Goal: Task Accomplishment & Management: Manage account settings

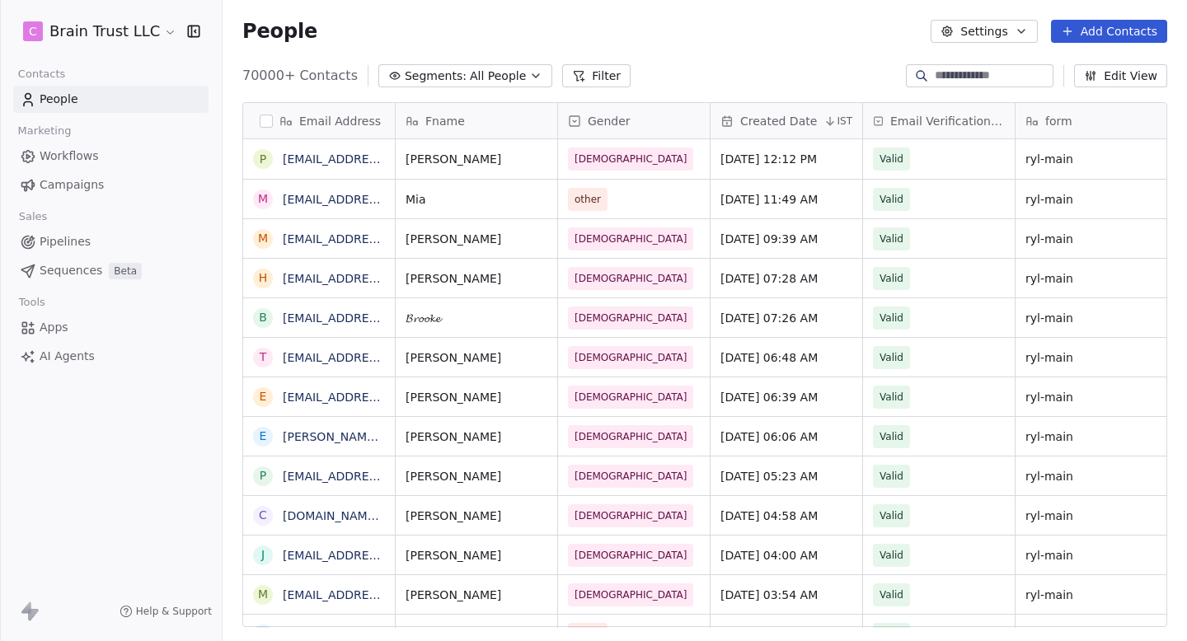
scroll to position [1, 1]
click at [75, 188] on span "Campaigns" at bounding box center [72, 184] width 64 height 17
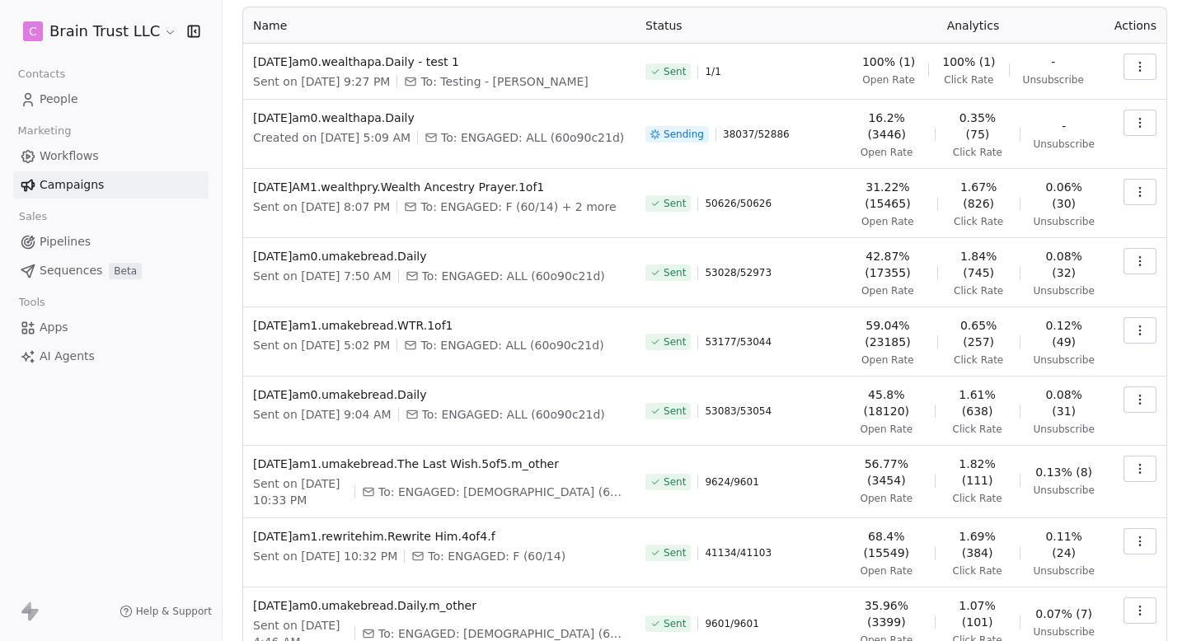
scroll to position [274, 0]
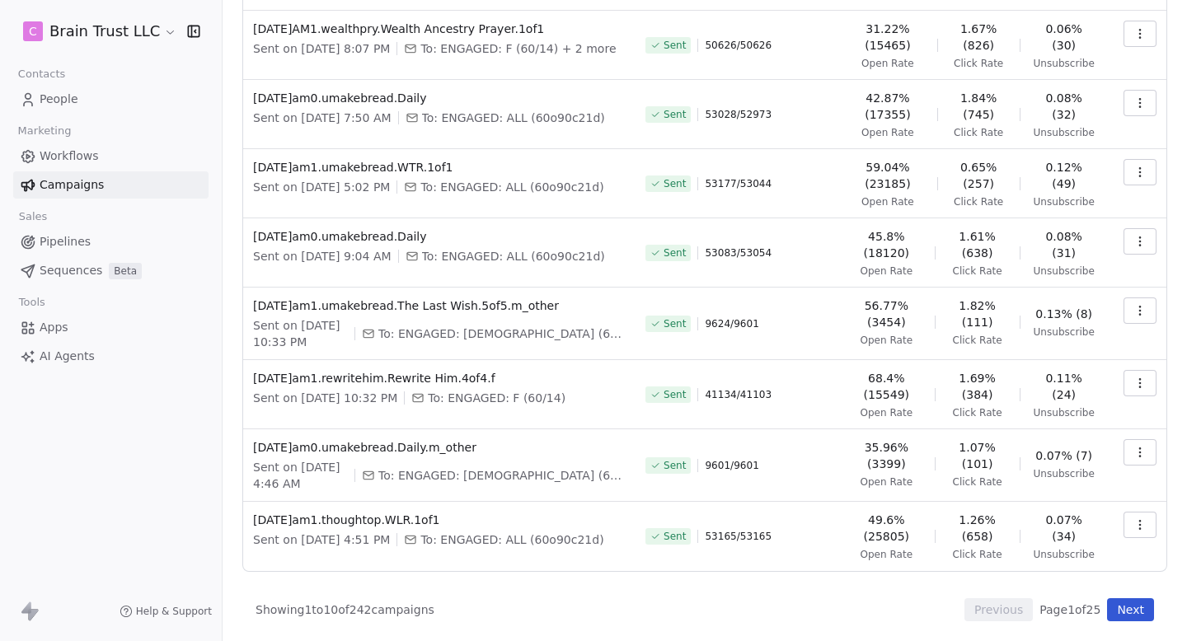
click at [1112, 609] on button "Next" at bounding box center [1130, 609] width 47 height 23
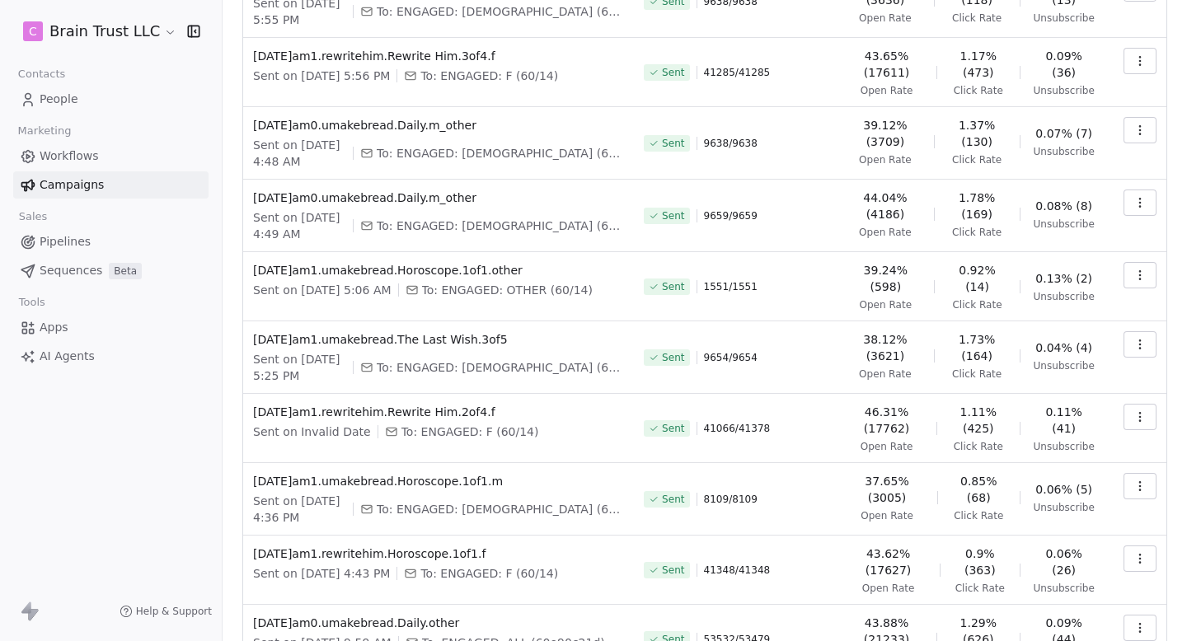
scroll to position [264, 0]
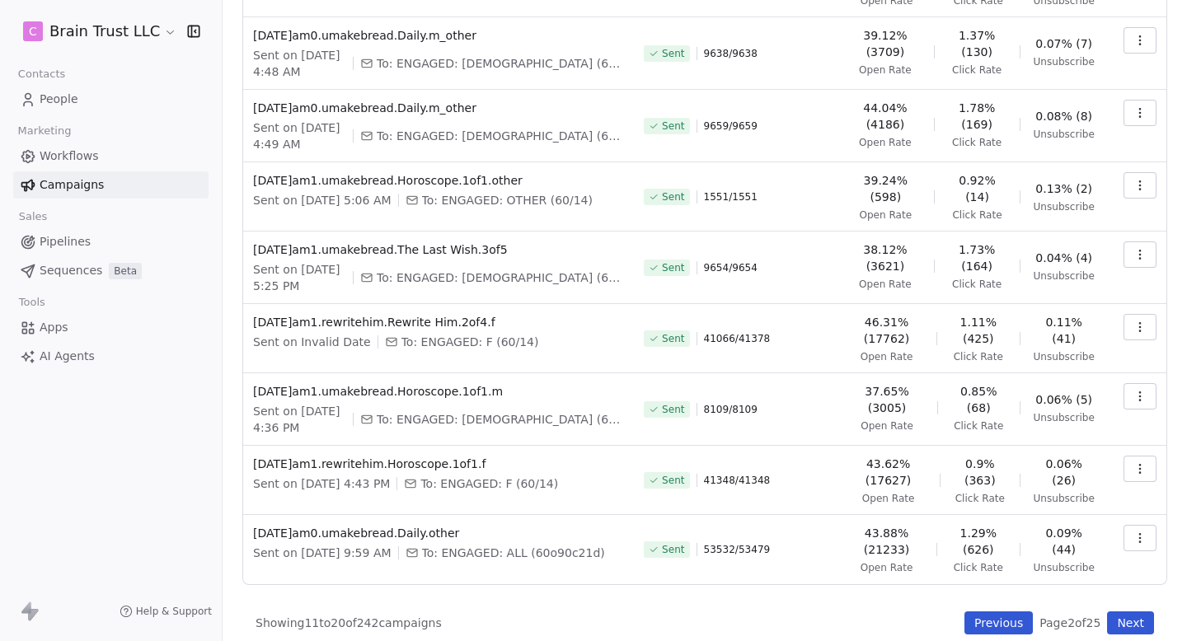
click at [1118, 611] on button "Next" at bounding box center [1130, 622] width 47 height 23
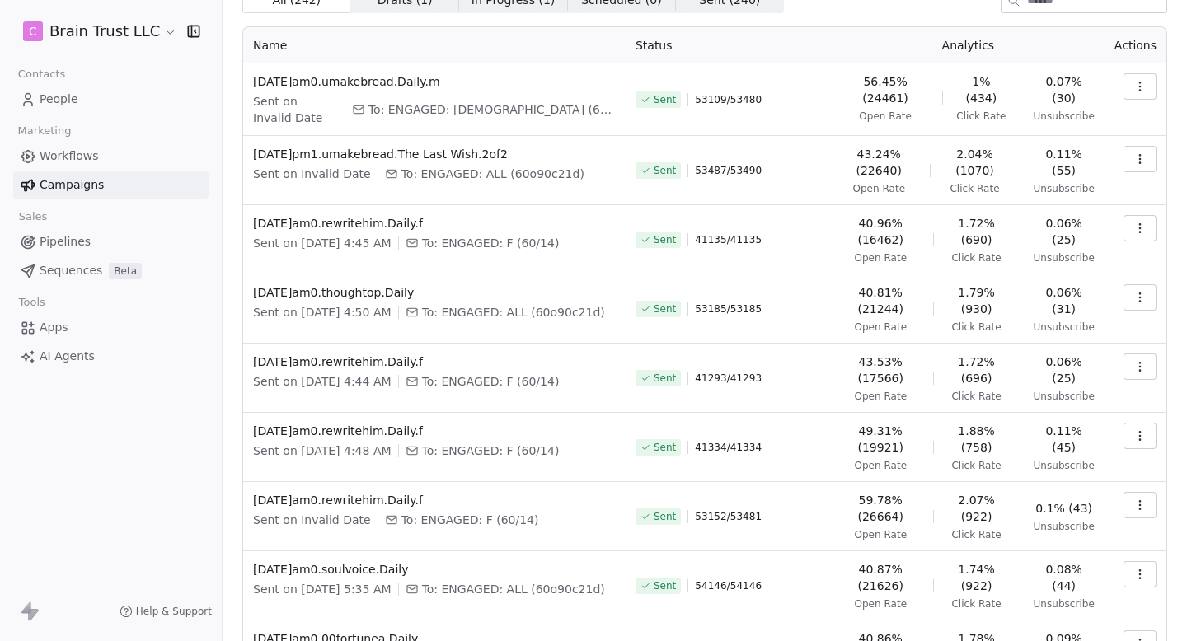
scroll to position [0, 0]
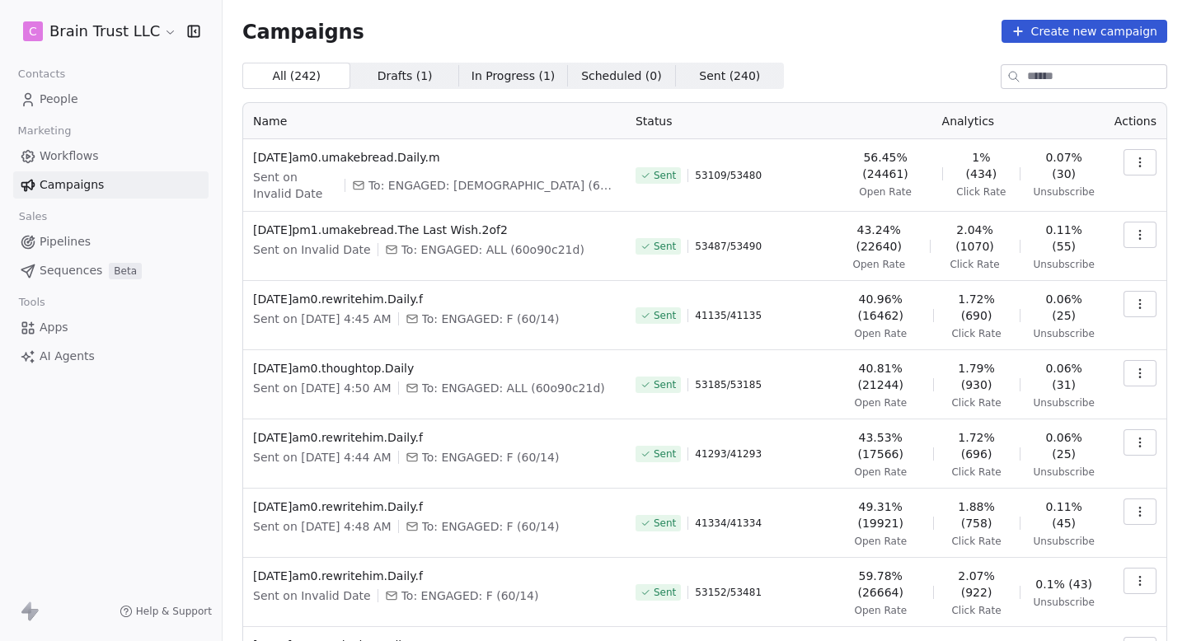
click at [699, 74] on span "Sent ( 240 )" at bounding box center [729, 76] width 61 height 17
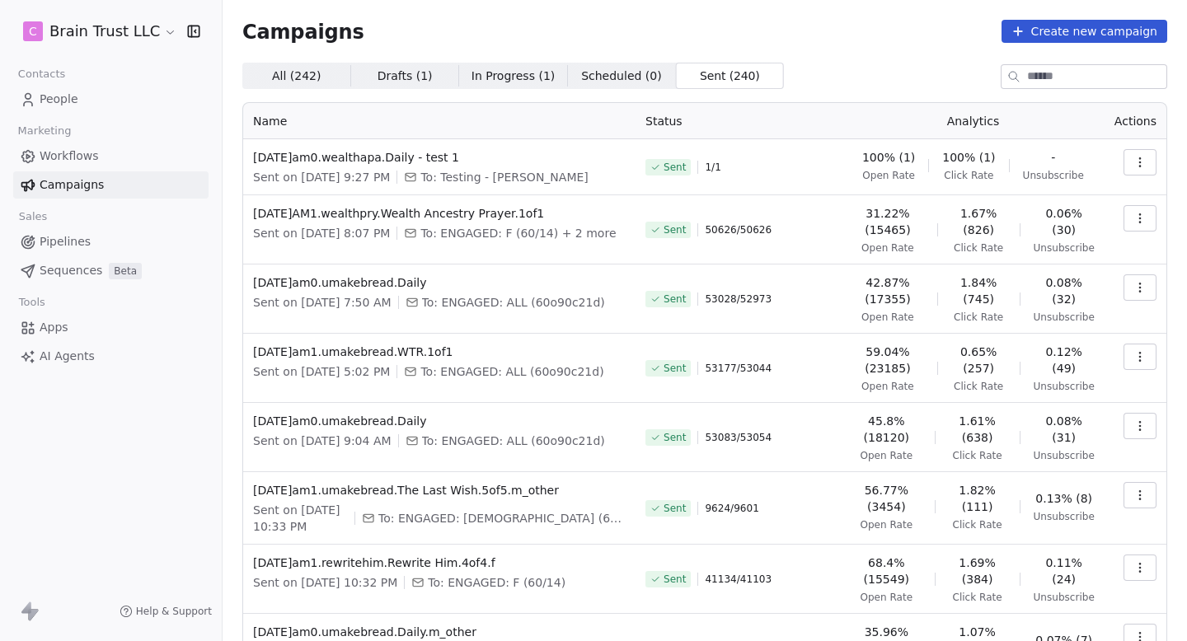
scroll to position [274, 0]
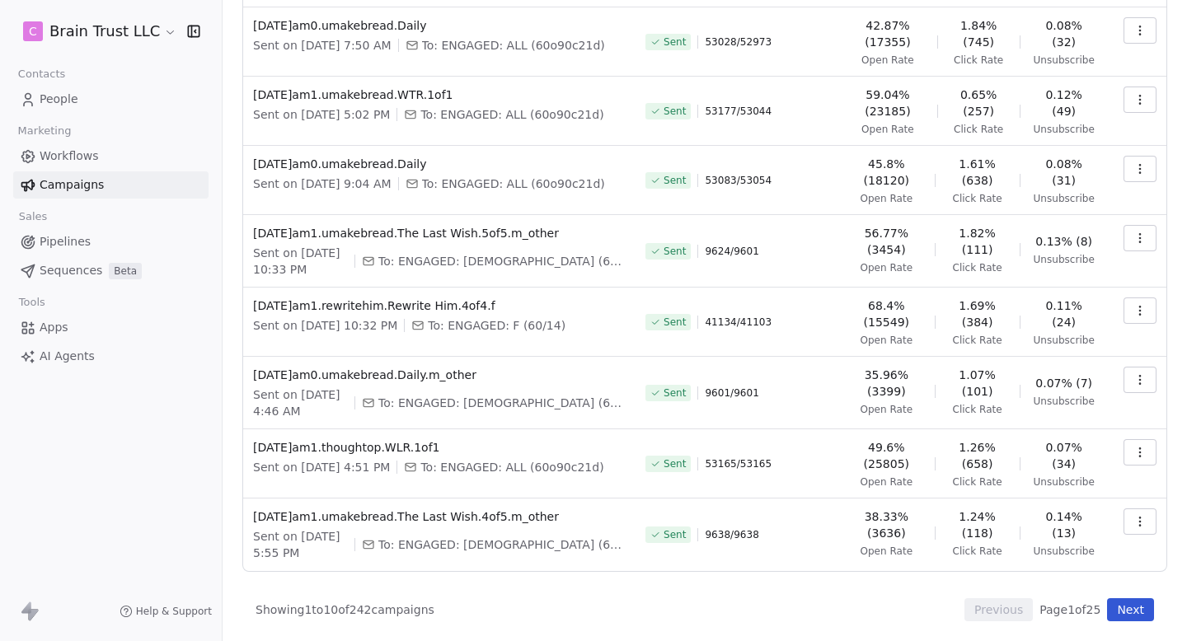
click at [1142, 618] on button "Next" at bounding box center [1130, 609] width 47 height 23
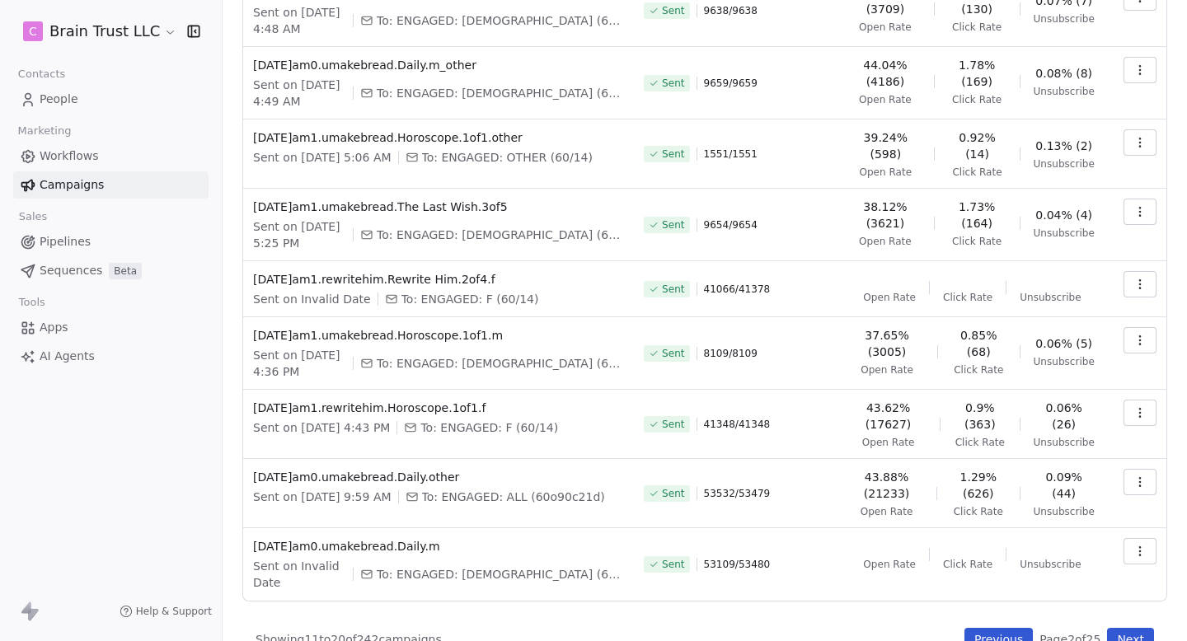
scroll to position [0, 0]
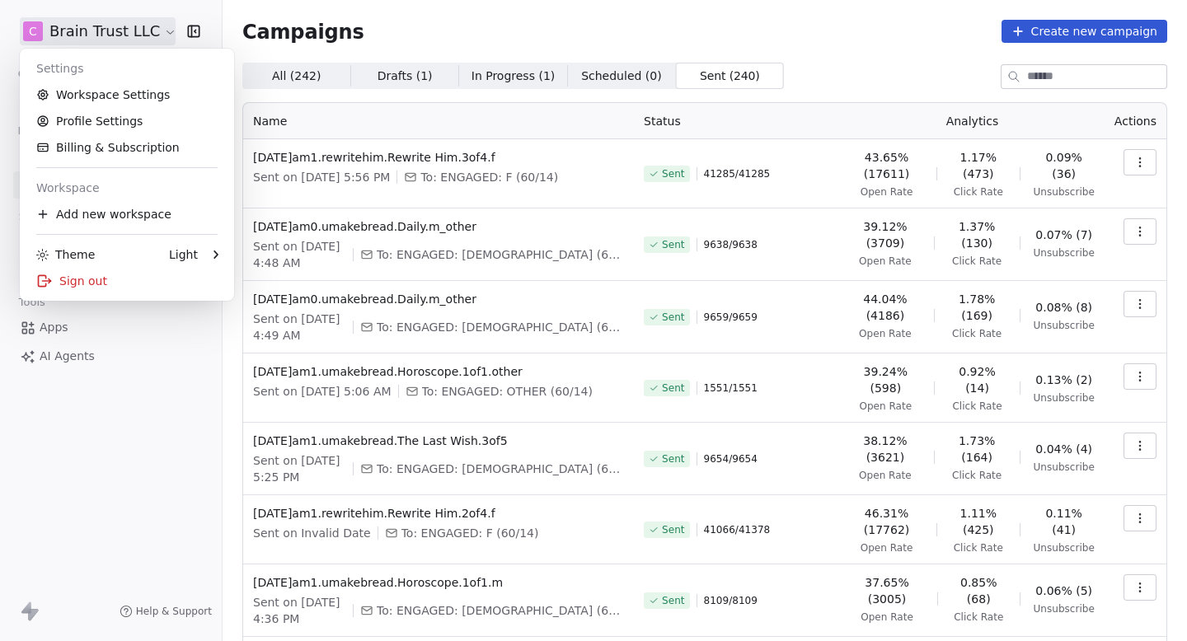
click at [121, 33] on html "C Brain Trust LLC Contacts People Marketing Workflows Campaigns Sales Pipelines…" at bounding box center [593, 320] width 1187 height 641
click at [127, 88] on link "Workspace Settings" at bounding box center [126, 95] width 201 height 26
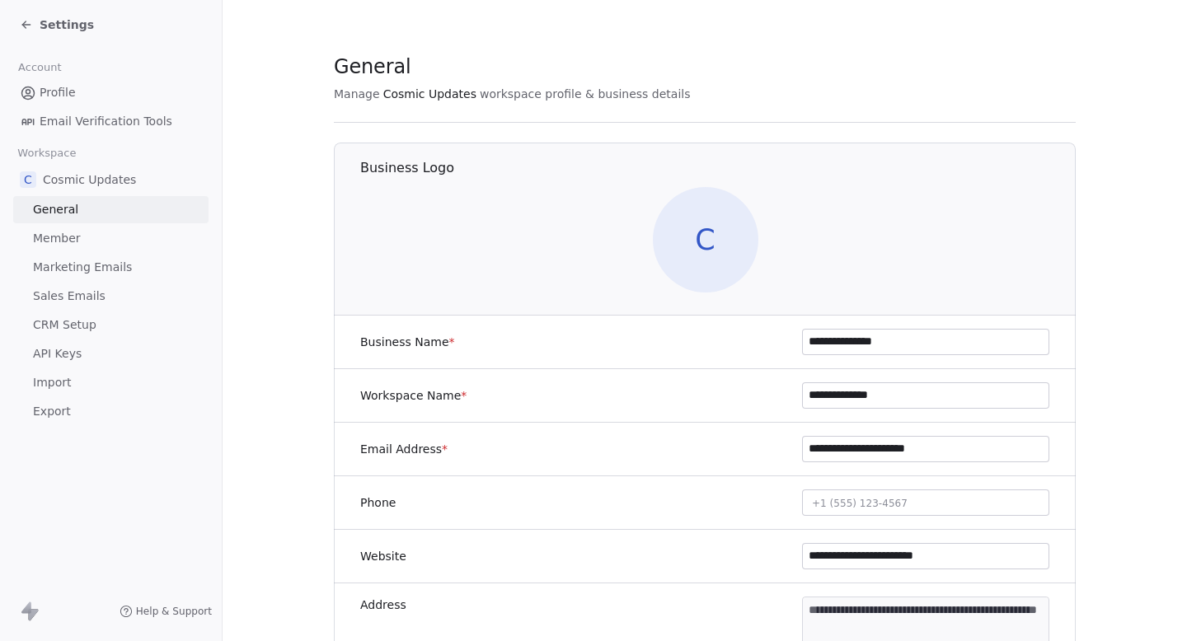
click at [84, 265] on span "Marketing Emails" at bounding box center [82, 267] width 99 height 17
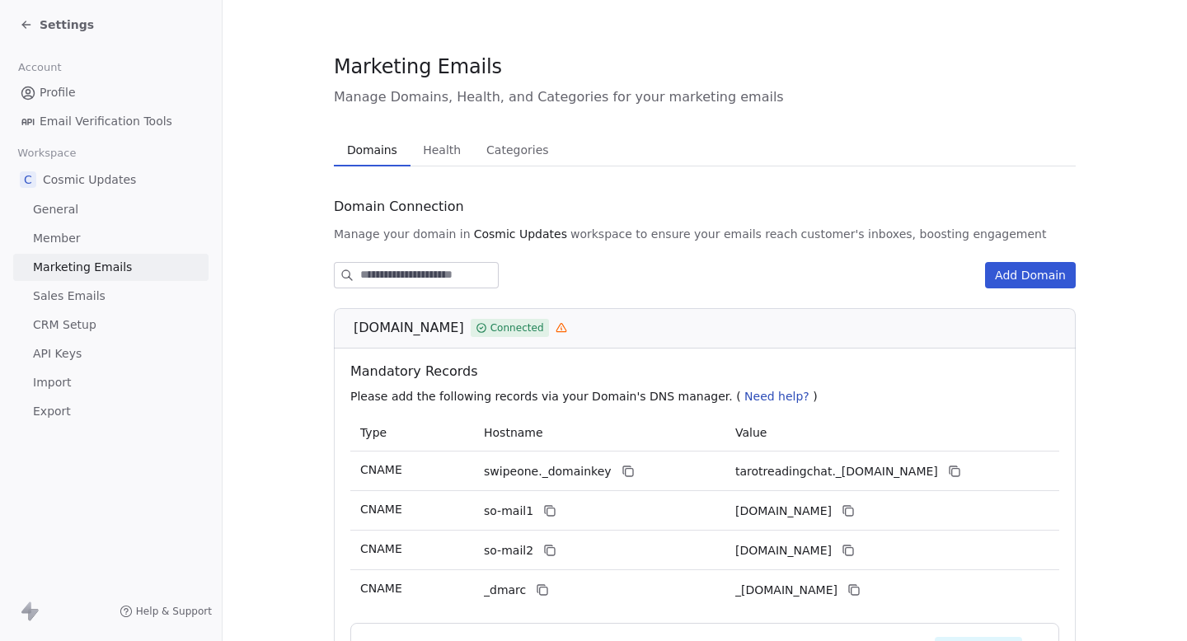
click at [440, 147] on span "Health" at bounding box center [441, 149] width 51 height 23
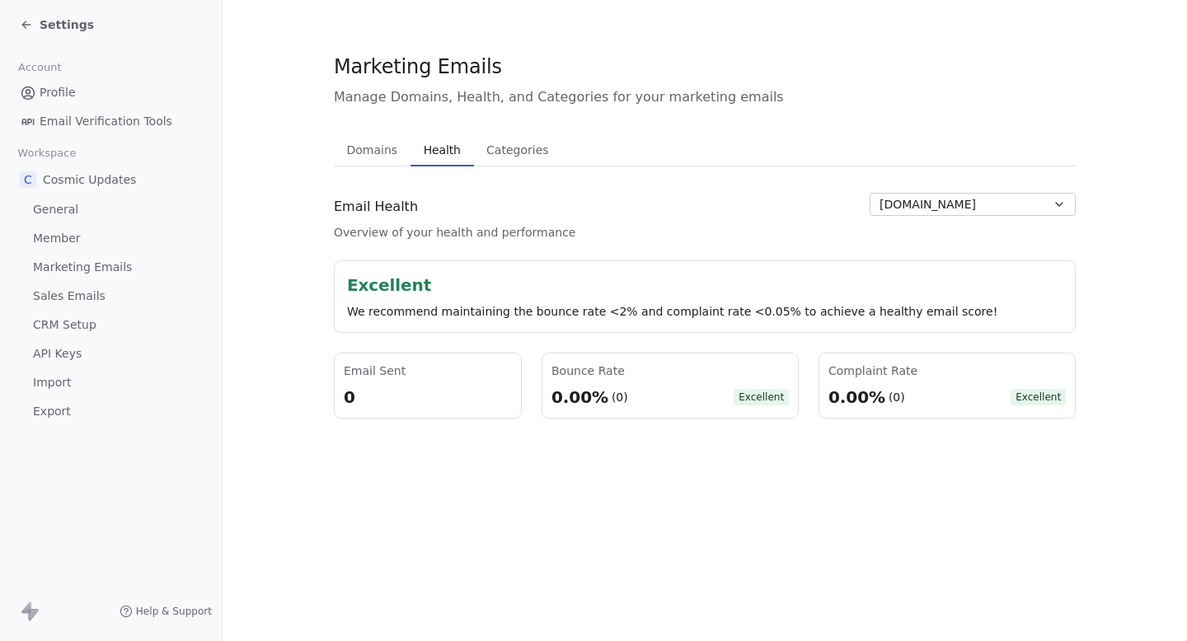
click at [999, 206] on button "[DOMAIN_NAME]" at bounding box center [972, 204] width 206 height 23
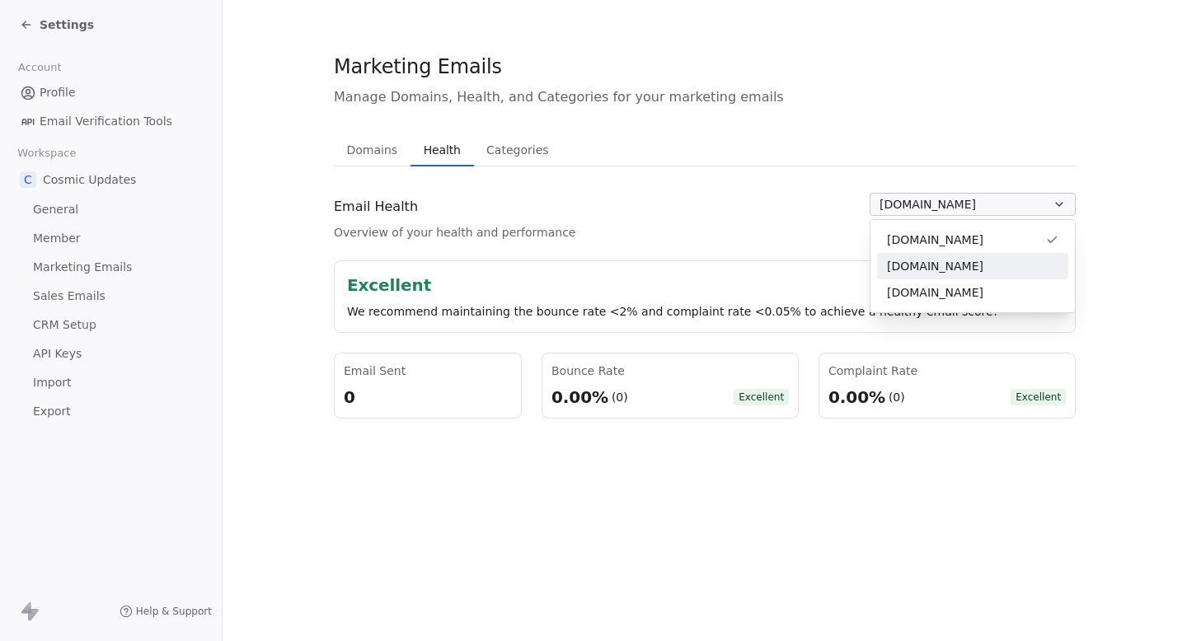
click at [962, 270] on span "[DOMAIN_NAME]" at bounding box center [935, 266] width 96 height 17
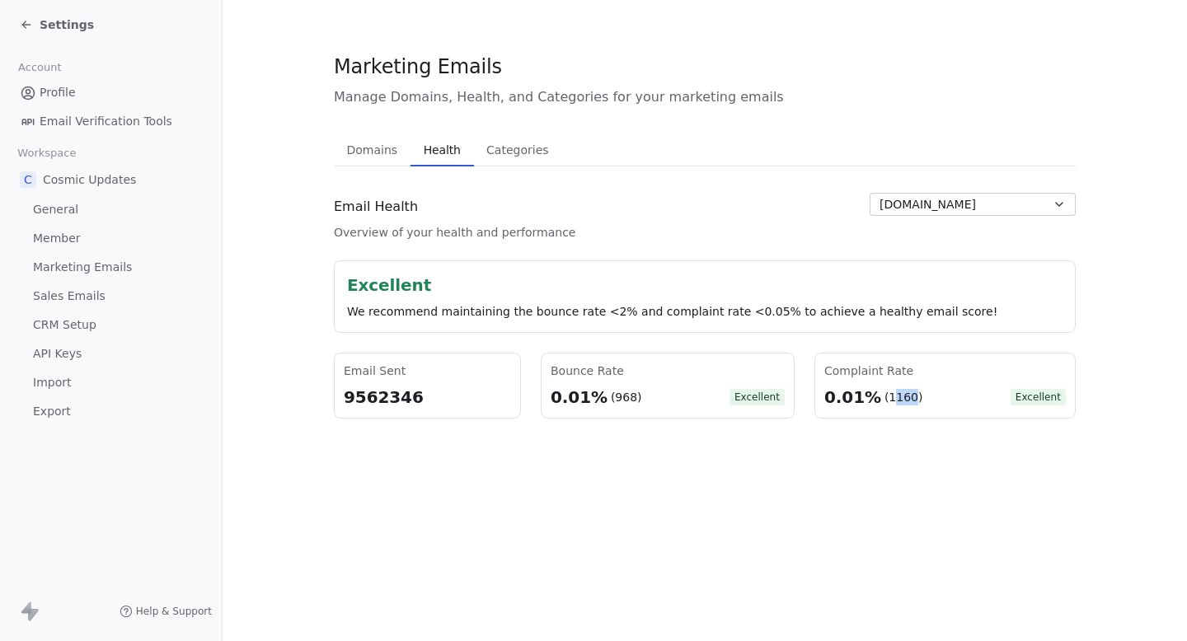
drag, startPoint x: 888, startPoint y: 399, endPoint x: 909, endPoint y: 399, distance: 20.6
click at [909, 399] on div "(1160)" at bounding box center [903, 397] width 39 height 16
click at [910, 399] on div "(1160)" at bounding box center [903, 397] width 39 height 16
drag, startPoint x: 358, startPoint y: 399, endPoint x: 382, endPoint y: 399, distance: 24.7
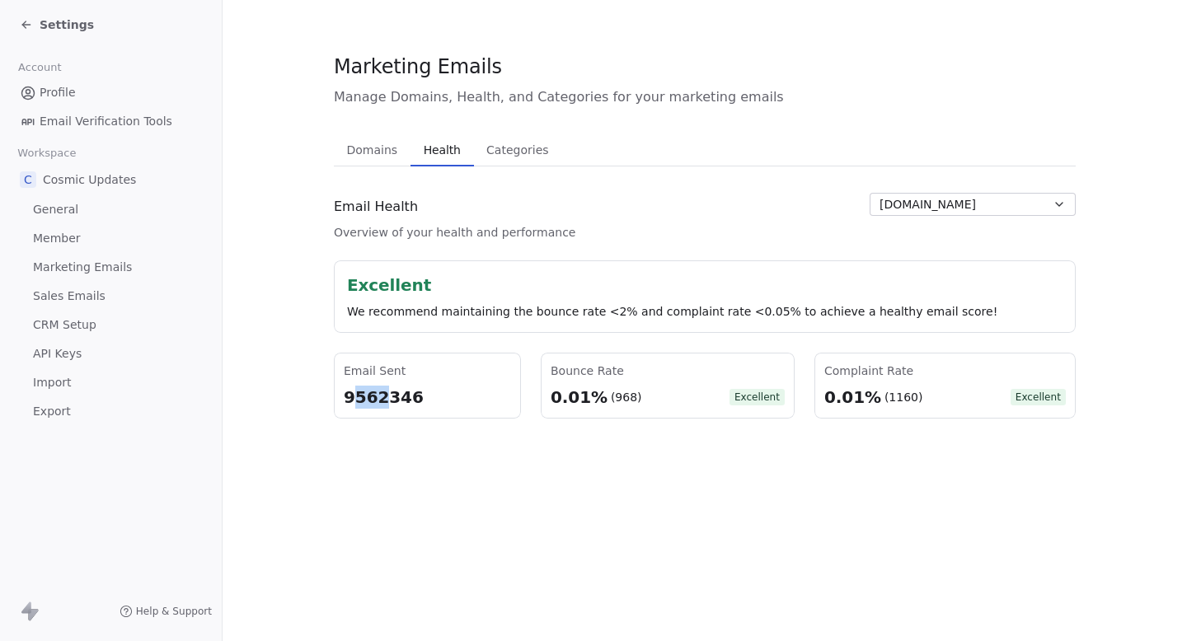
click at [382, 399] on div "9562346" at bounding box center [427, 397] width 167 height 23
drag, startPoint x: 382, startPoint y: 399, endPoint x: 360, endPoint y: 399, distance: 22.2
click at [360, 399] on div "9562346" at bounding box center [427, 397] width 167 height 23
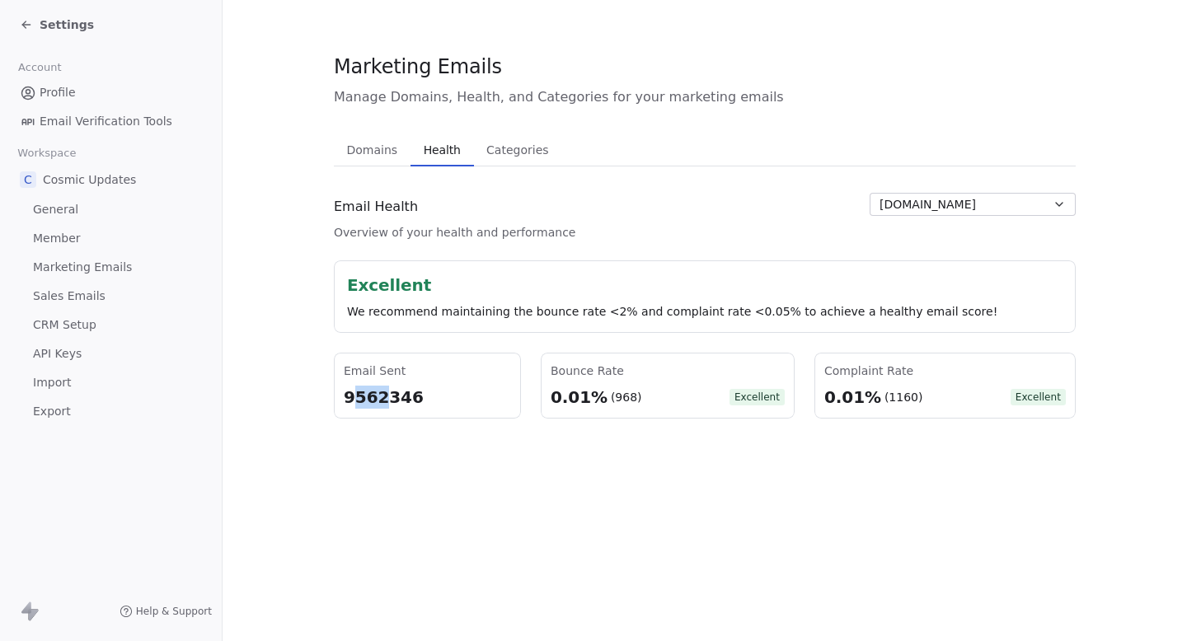
drag, startPoint x: 357, startPoint y: 399, endPoint x: 382, endPoint y: 399, distance: 25.5
click at [382, 399] on div "9562346" at bounding box center [427, 397] width 167 height 23
click at [384, 402] on div "9562346" at bounding box center [427, 397] width 167 height 23
click at [967, 199] on span "[DOMAIN_NAME]" at bounding box center [927, 204] width 96 height 17
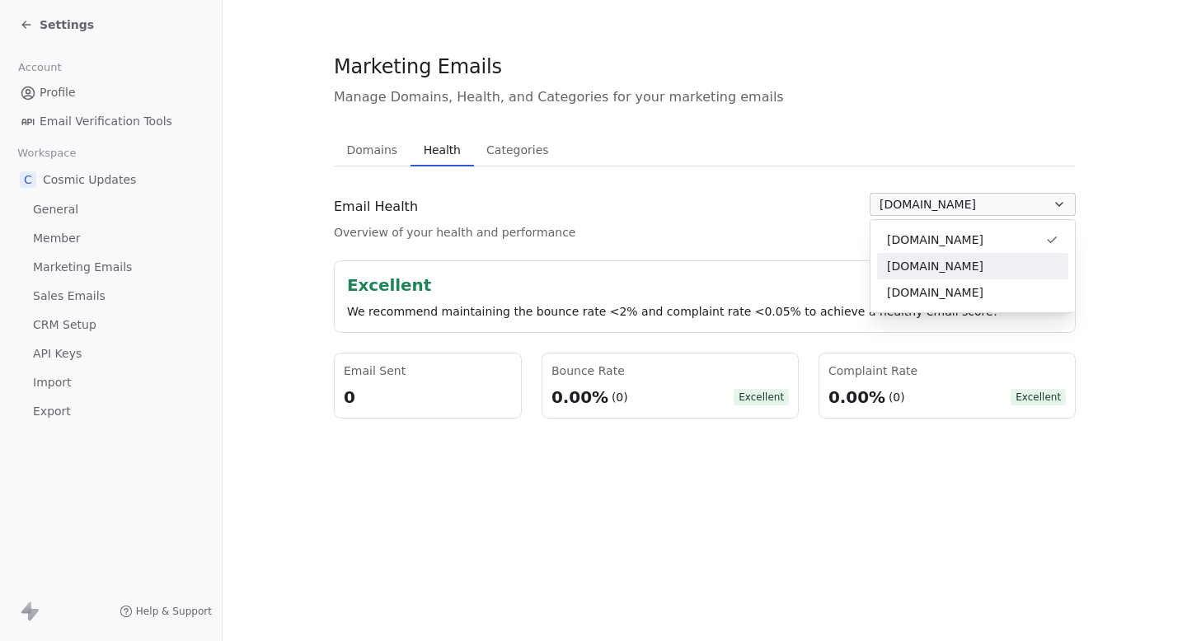
click at [927, 263] on span "[DOMAIN_NAME]" at bounding box center [935, 266] width 96 height 17
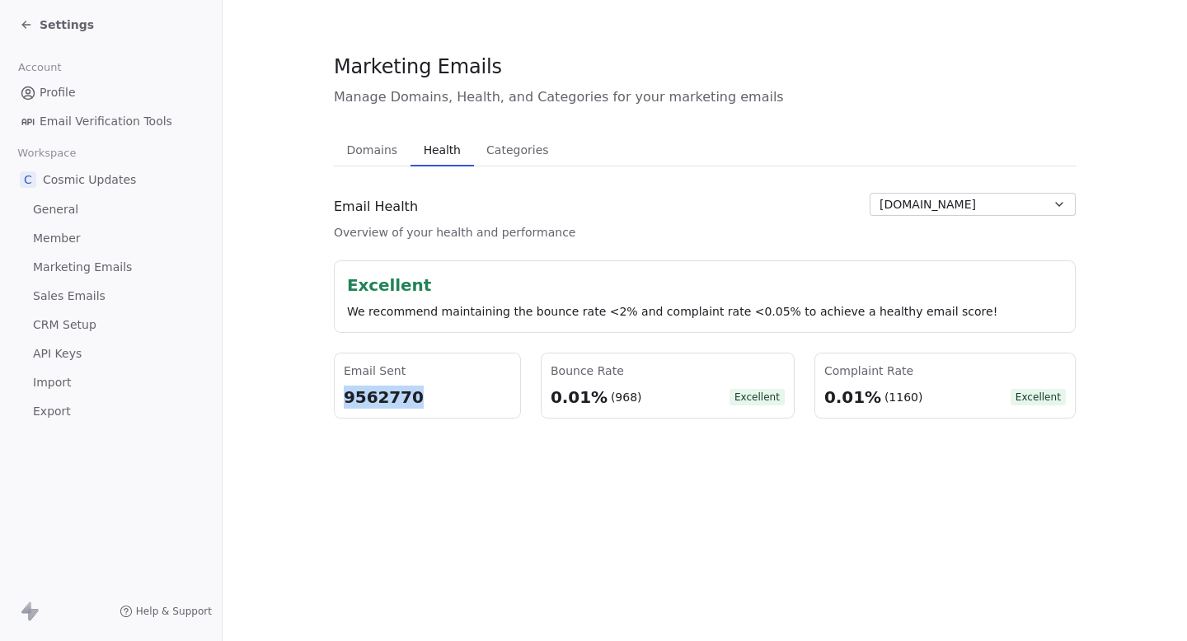
drag, startPoint x: 341, startPoint y: 398, endPoint x: 413, endPoint y: 398, distance: 71.7
click at [413, 398] on div "Email Sent 9562770" at bounding box center [427, 386] width 187 height 66
click at [413, 398] on div "9562770" at bounding box center [427, 397] width 167 height 23
drag, startPoint x: 413, startPoint y: 398, endPoint x: 325, endPoint y: 398, distance: 87.3
click at [325, 398] on section "Marketing Emails Manage Domains, Health, and Categories for your marketing emai…" at bounding box center [704, 235] width 964 height 471
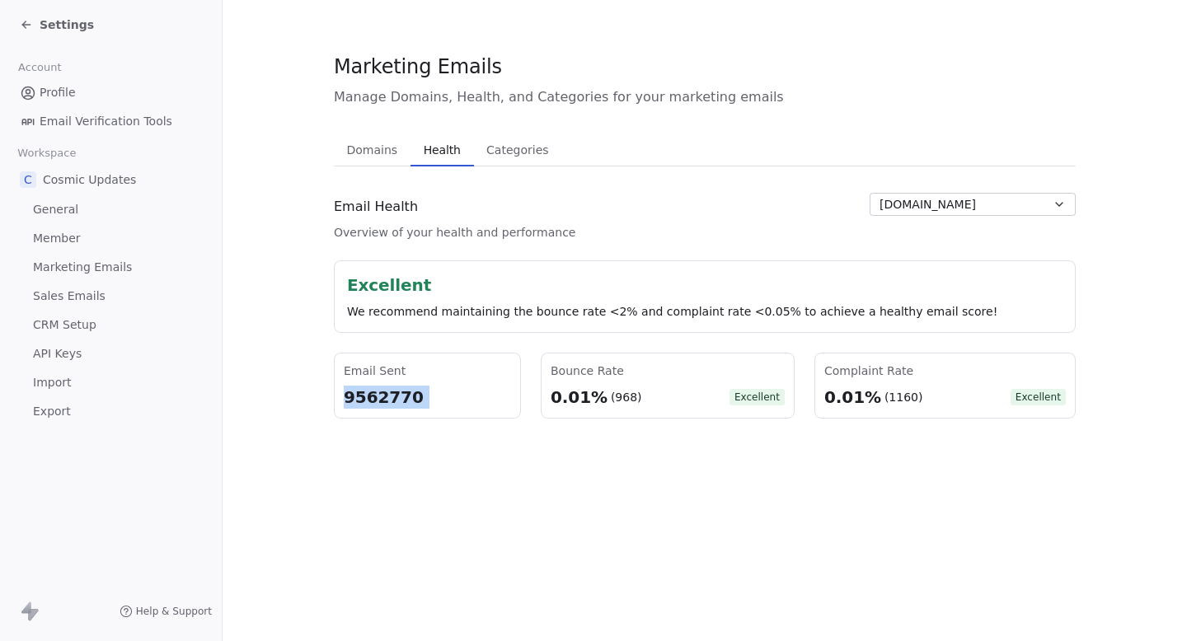
click at [360, 404] on div "9562770" at bounding box center [427, 397] width 167 height 23
drag, startPoint x: 356, startPoint y: 394, endPoint x: 384, endPoint y: 394, distance: 28.0
click at [384, 394] on div "9562770" at bounding box center [427, 397] width 167 height 23
click at [384, 395] on div "9562770" at bounding box center [427, 397] width 167 height 23
drag, startPoint x: 449, startPoint y: 409, endPoint x: 335, endPoint y: 398, distance: 114.2
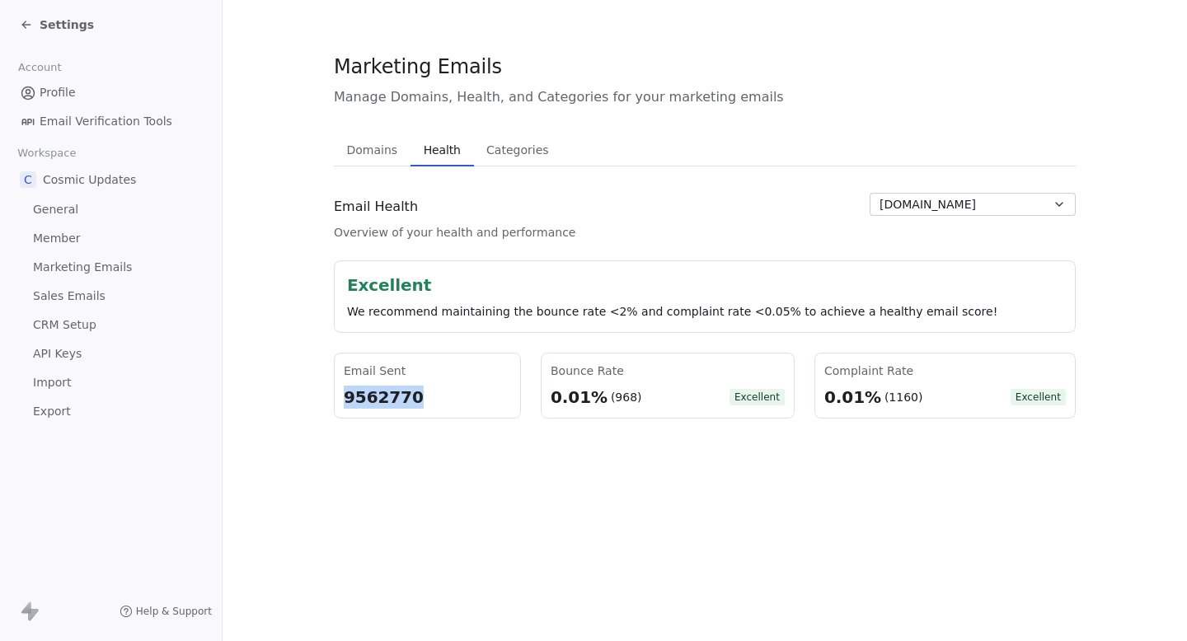
click at [335, 398] on div "Email Sent 9562770" at bounding box center [427, 386] width 187 height 66
drag, startPoint x: 350, startPoint y: 396, endPoint x: 513, endPoint y: 396, distance: 163.2
click at [513, 396] on div "Email Sent 9562770" at bounding box center [427, 386] width 187 height 66
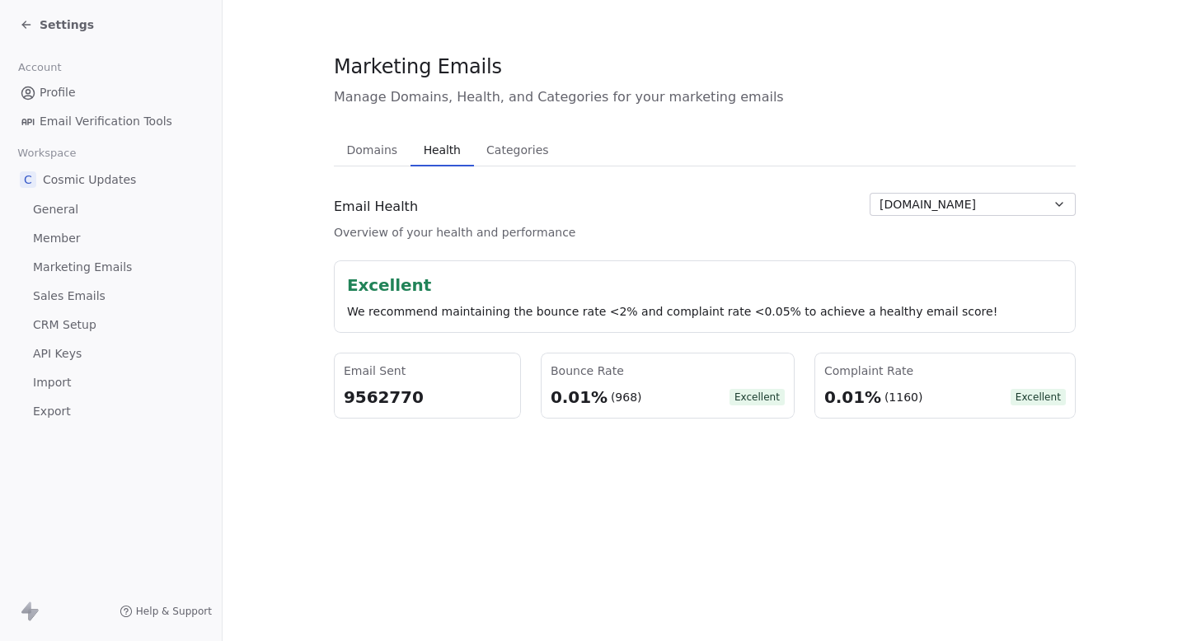
drag, startPoint x: 492, startPoint y: 396, endPoint x: 349, endPoint y: 394, distance: 143.4
click at [359, 396] on div "9562770" at bounding box center [427, 397] width 167 height 23
click at [349, 394] on div "9562770" at bounding box center [427, 397] width 167 height 23
drag, startPoint x: 349, startPoint y: 394, endPoint x: 455, endPoint y: 394, distance: 106.3
click at [455, 394] on div "9562770" at bounding box center [427, 397] width 167 height 23
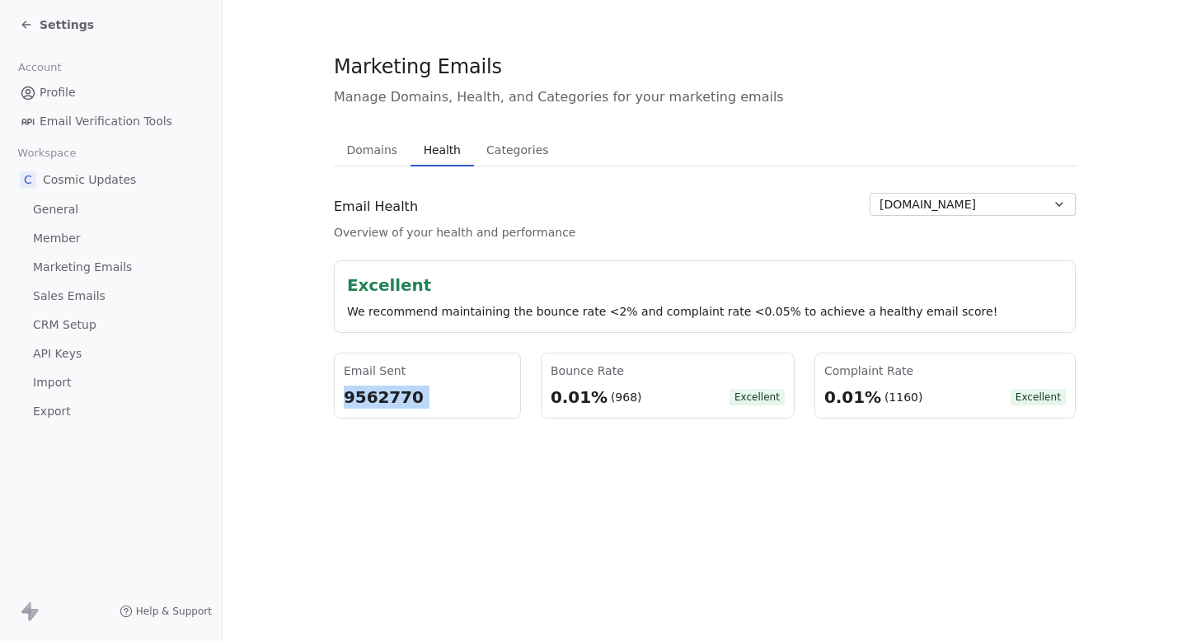
click at [456, 394] on div "9562770" at bounding box center [427, 397] width 167 height 23
click at [45, 21] on span "Settings" at bounding box center [67, 24] width 54 height 16
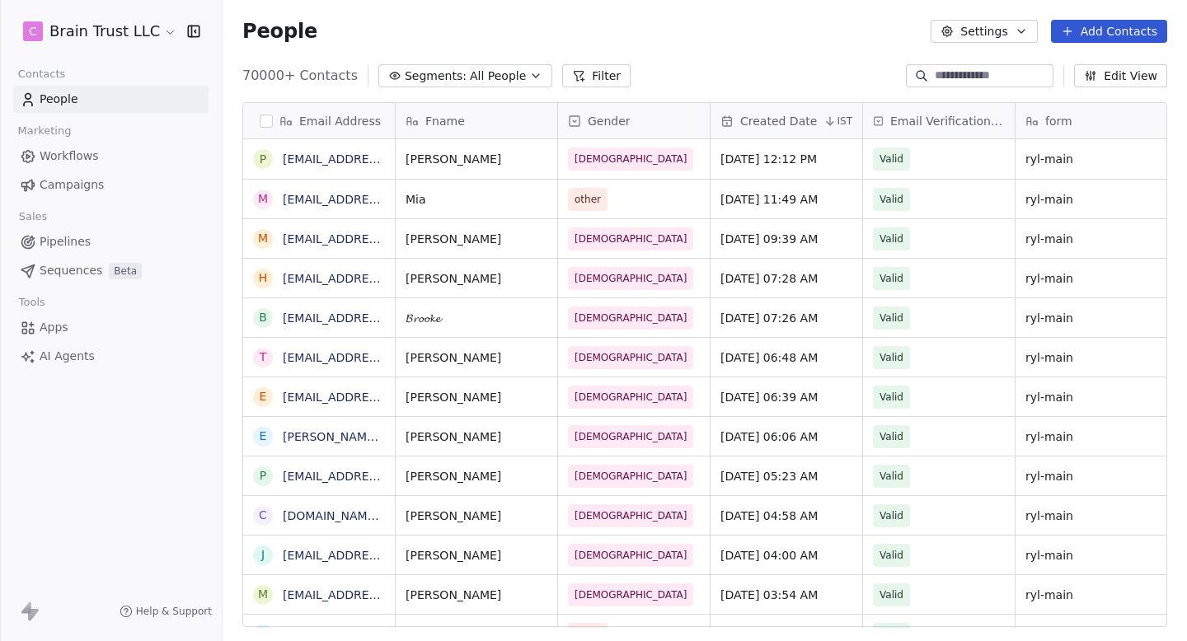
scroll to position [564, 964]
